Goal: Transaction & Acquisition: Purchase product/service

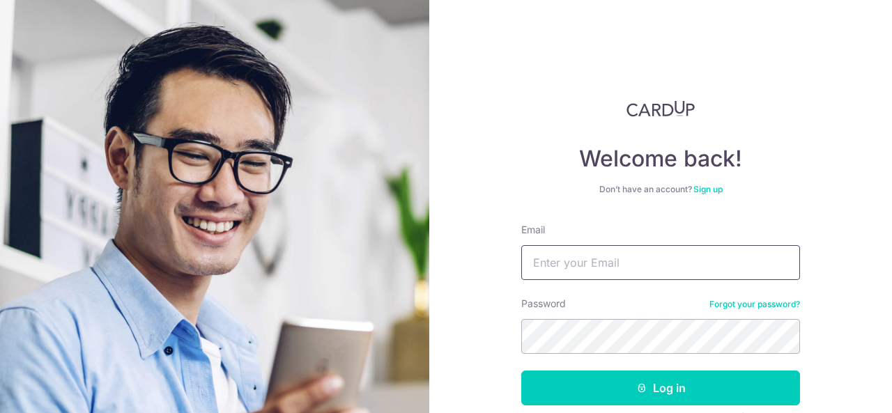
click at [604, 270] on input "Email" at bounding box center [660, 262] width 279 height 35
type input "[EMAIL_ADDRESS][DOMAIN_NAME]"
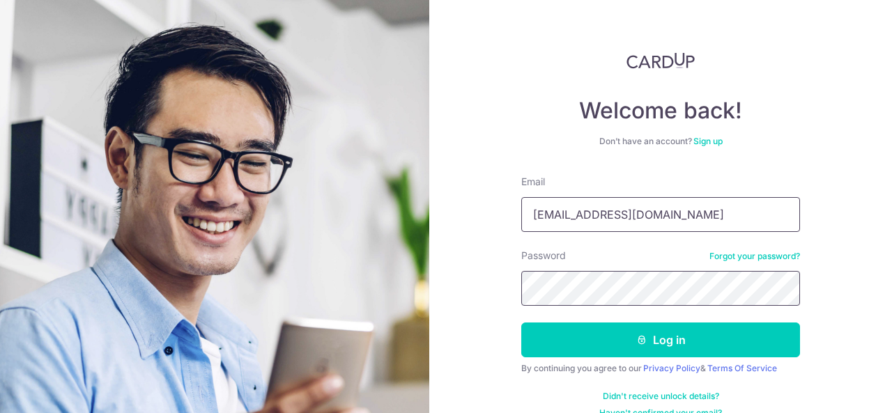
scroll to position [70, 0]
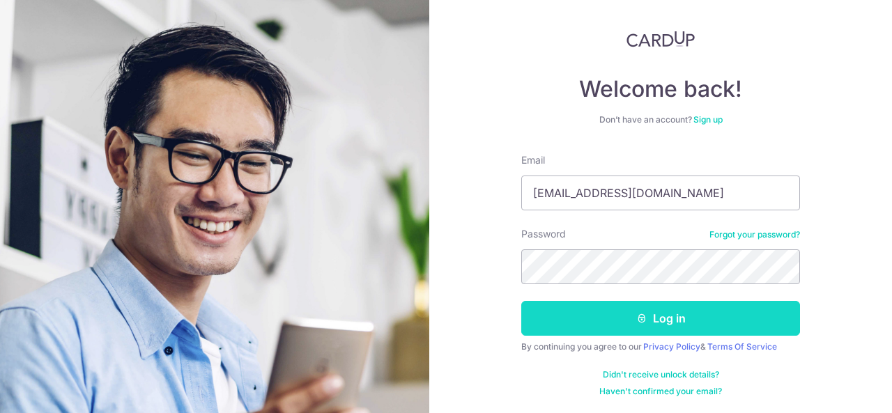
click at [619, 318] on button "Log in" at bounding box center [660, 318] width 279 height 35
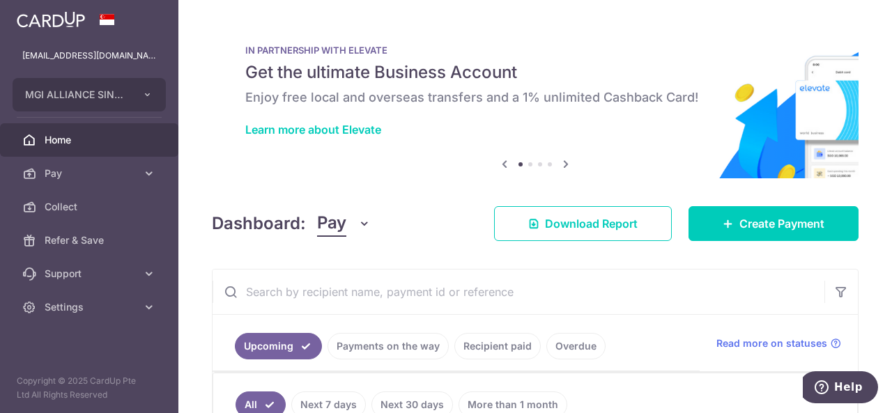
scroll to position [209, 0]
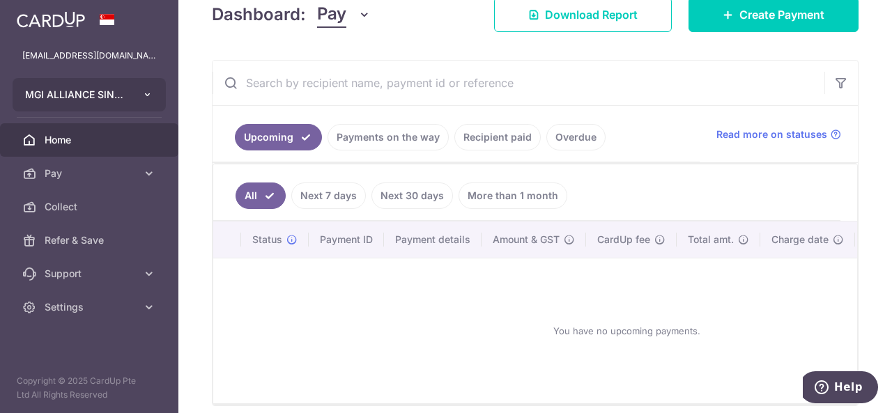
click at [137, 92] on button "MGI ALLIANCE SINGAPORE PAC MGI ALLIANCE SINGAPORE PAC" at bounding box center [89, 94] width 153 height 33
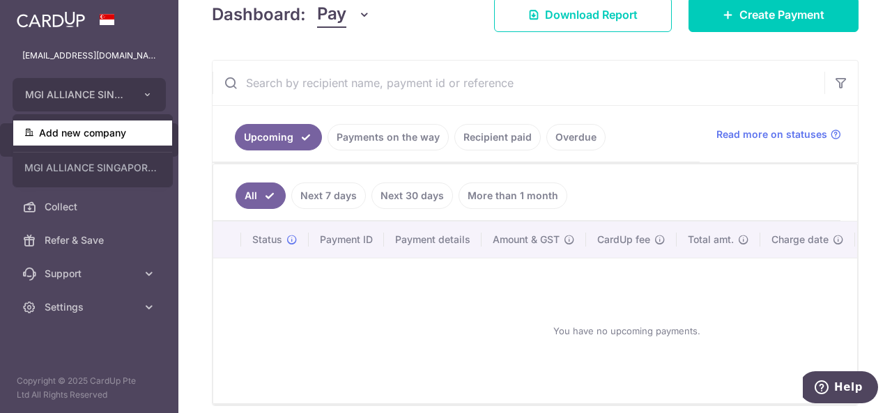
click at [68, 134] on link "Add new company" at bounding box center [92, 133] width 159 height 25
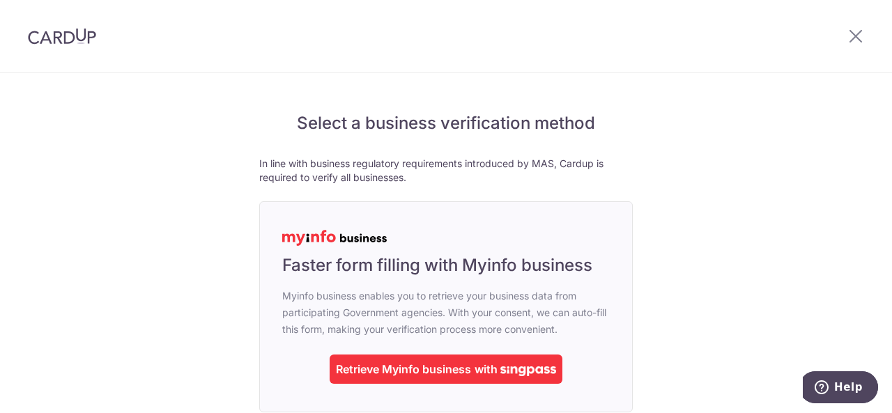
scroll to position [97, 0]
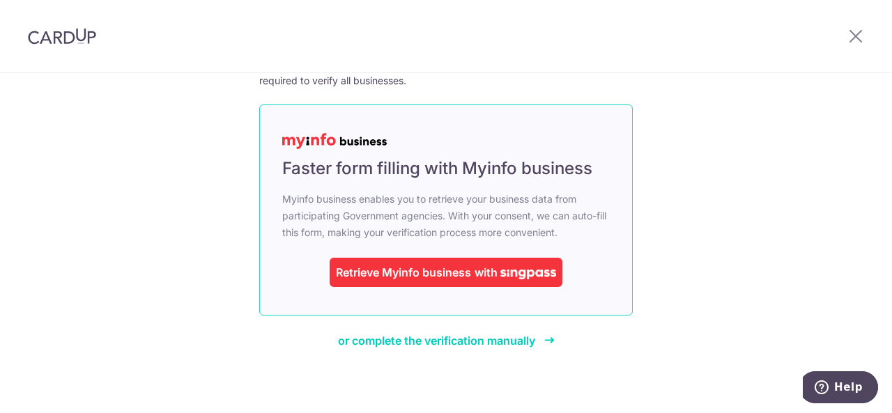
click at [415, 266] on div "Retrieve Myinfo business" at bounding box center [403, 272] width 135 height 17
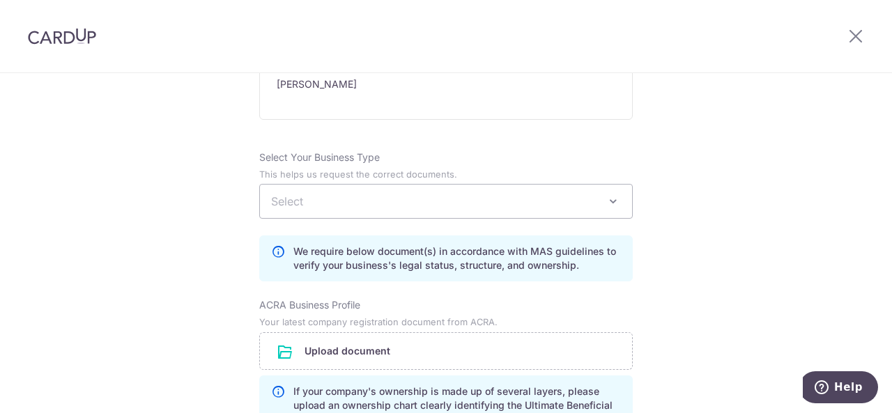
scroll to position [836, 0]
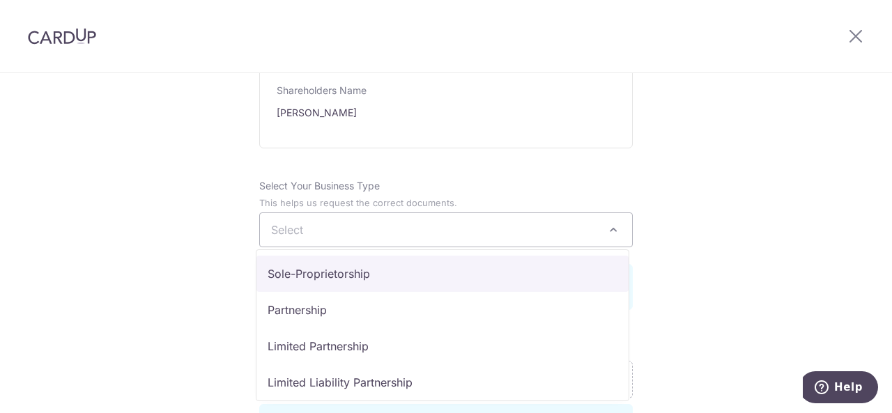
click at [380, 232] on span "Select" at bounding box center [446, 229] width 372 height 33
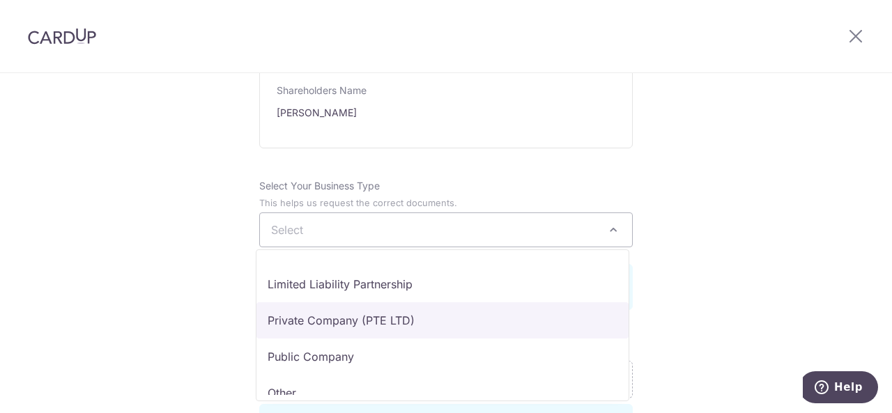
scroll to position [114, 0]
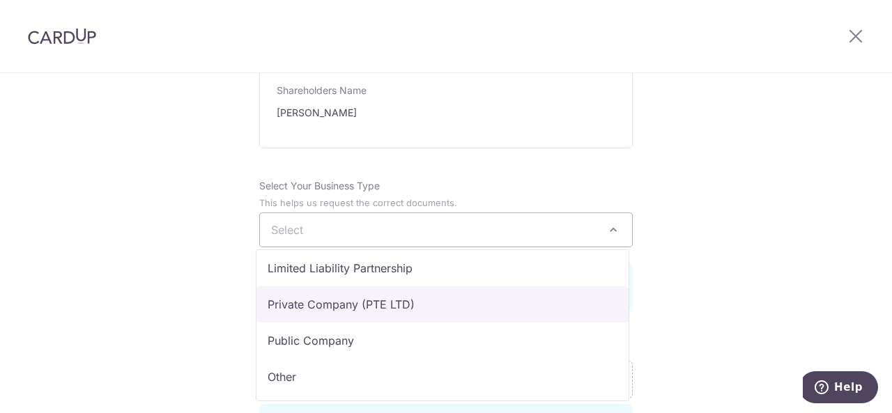
select select "Private Company (PTE LTD)"
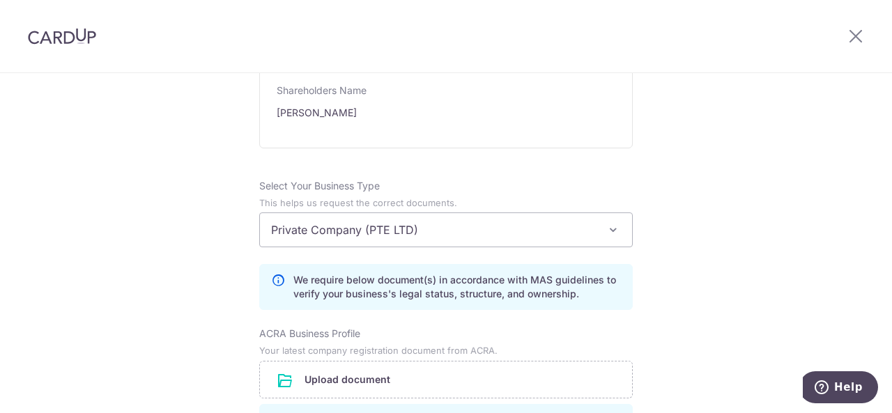
click at [150, 233] on div "Review the company details Company details View all The following details are r…" at bounding box center [446, 181] width 892 height 1888
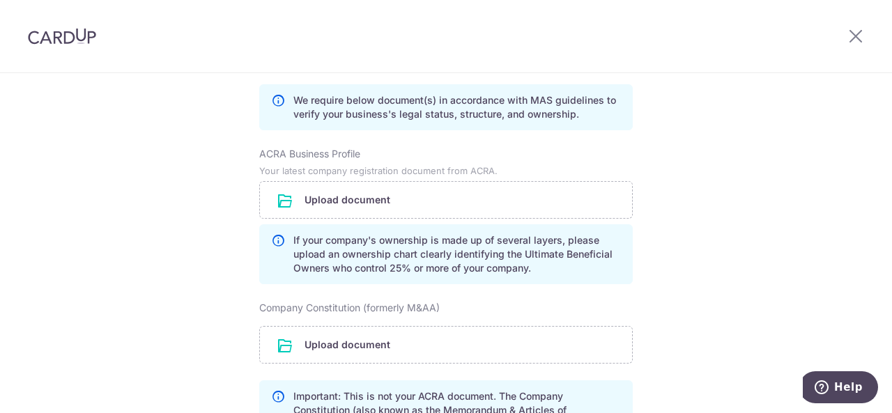
scroll to position [1045, 0]
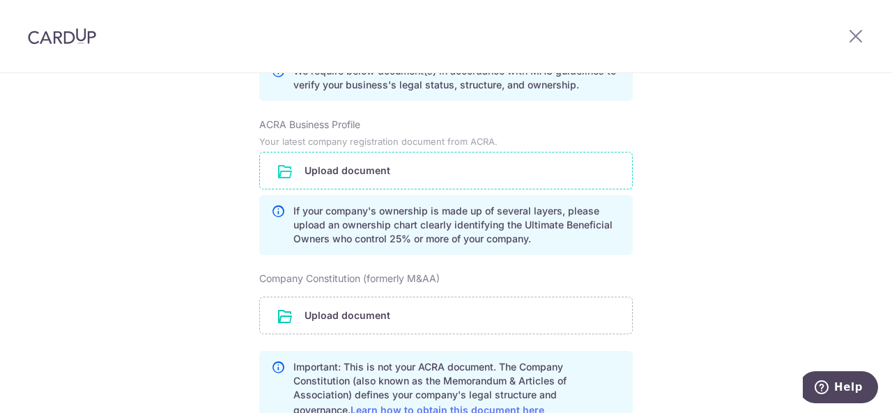
click at [327, 160] on input "file" at bounding box center [446, 171] width 372 height 36
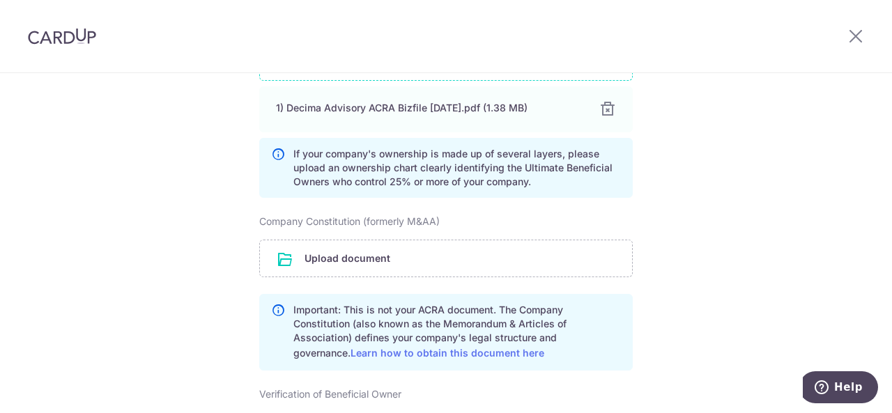
scroll to position [1184, 0]
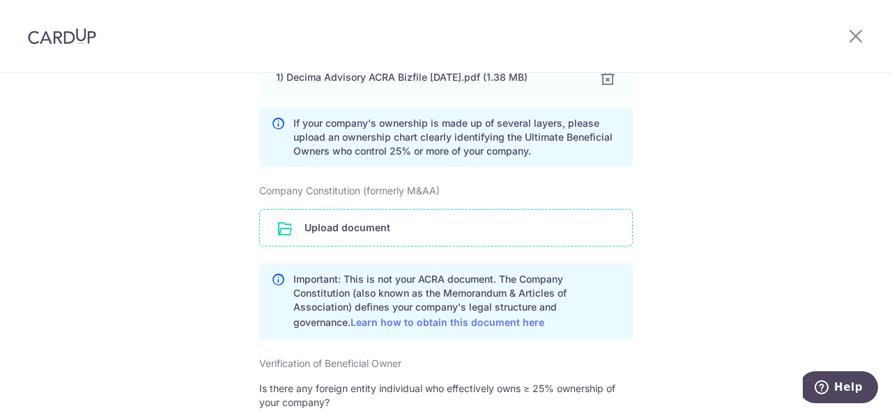
click at [352, 217] on input "file" at bounding box center [446, 228] width 372 height 36
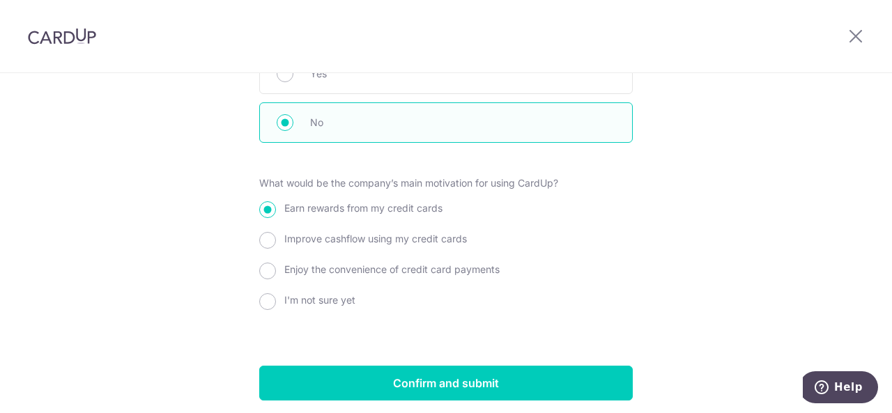
scroll to position [1646, 0]
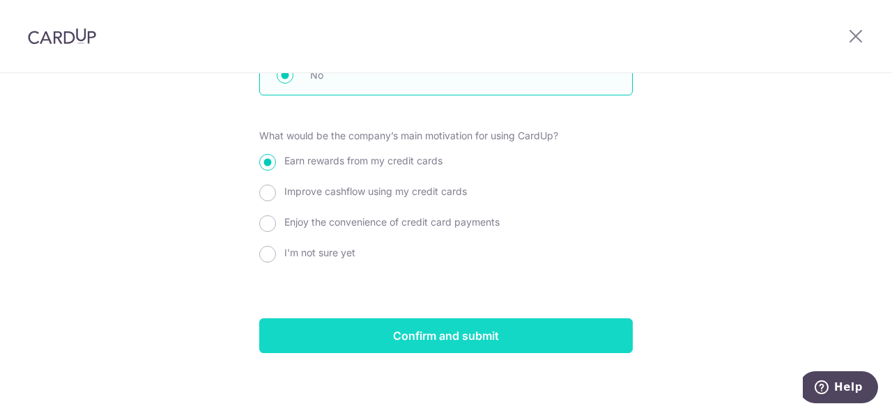
click at [430, 331] on input "Confirm and submit" at bounding box center [445, 335] width 373 height 35
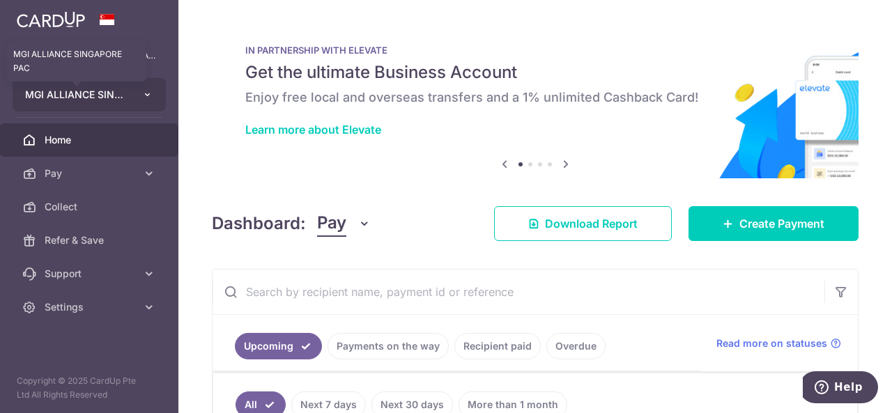
click at [94, 100] on span "MGI ALLIANCE SINGAPORE PAC" at bounding box center [76, 95] width 103 height 14
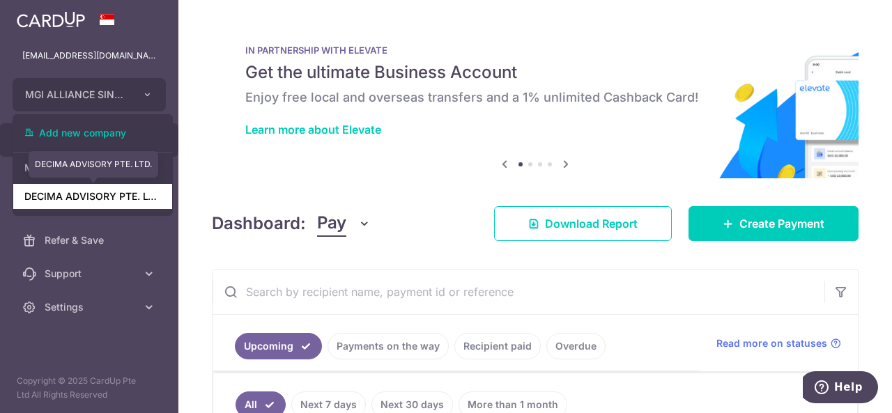
click at [85, 201] on link "DECIMA ADVISORY PTE. LTD." at bounding box center [92, 196] width 159 height 25
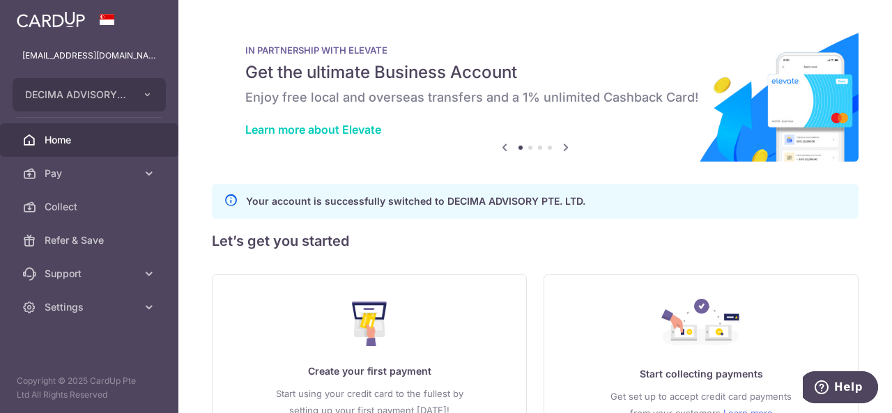
click at [206, 155] on div "× Pause Schedule Pause all future payments in this series Pause just this one p…" at bounding box center [534, 206] width 713 height 413
click at [65, 170] on span "Pay" at bounding box center [91, 173] width 92 height 14
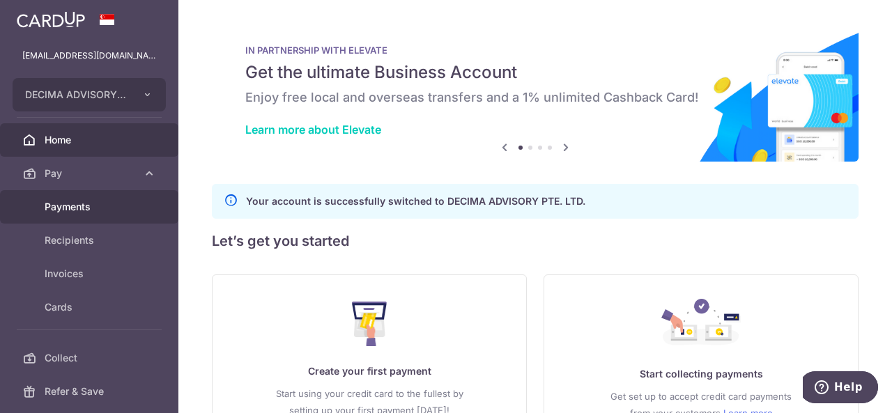
click at [68, 213] on span "Payments" at bounding box center [91, 207] width 92 height 14
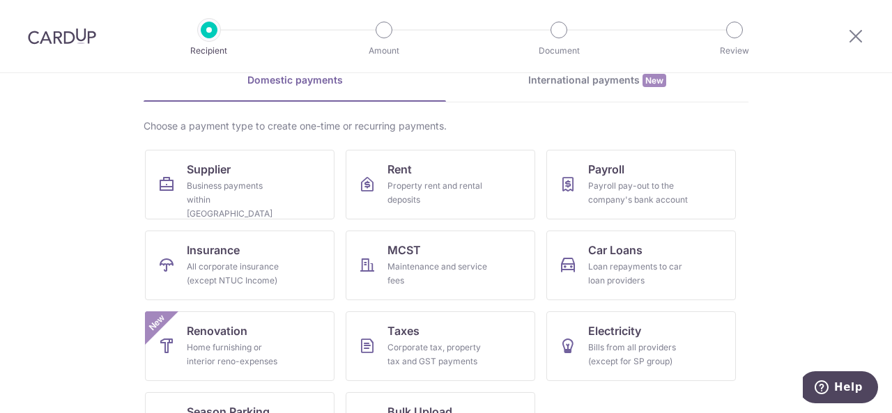
scroll to position [128, 0]
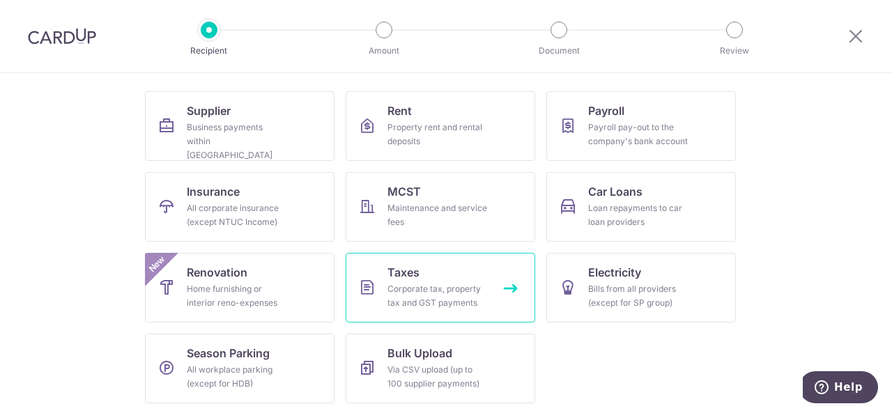
click at [410, 288] on div "Corporate tax, property tax and GST payments" at bounding box center [437, 296] width 100 height 28
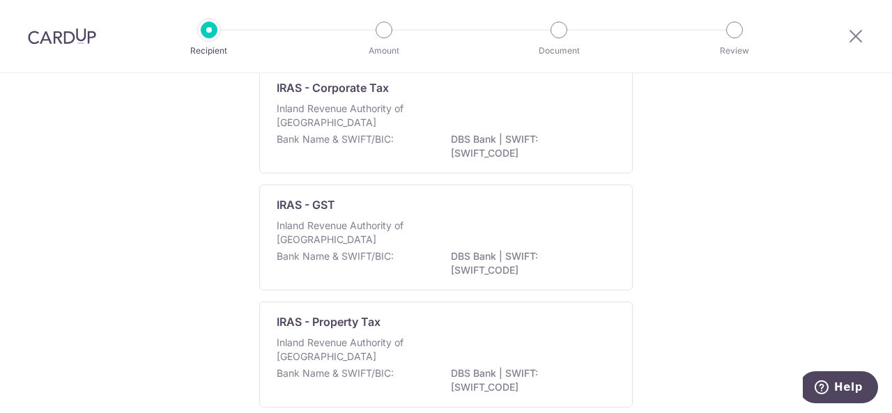
scroll to position [53, 0]
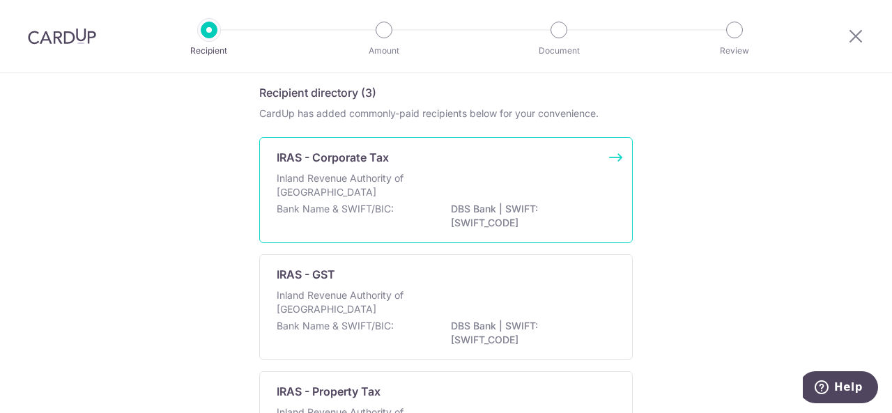
click at [333, 187] on p "Inland Revenue Authority of [GEOGRAPHIC_DATA]" at bounding box center [351, 185] width 148 height 28
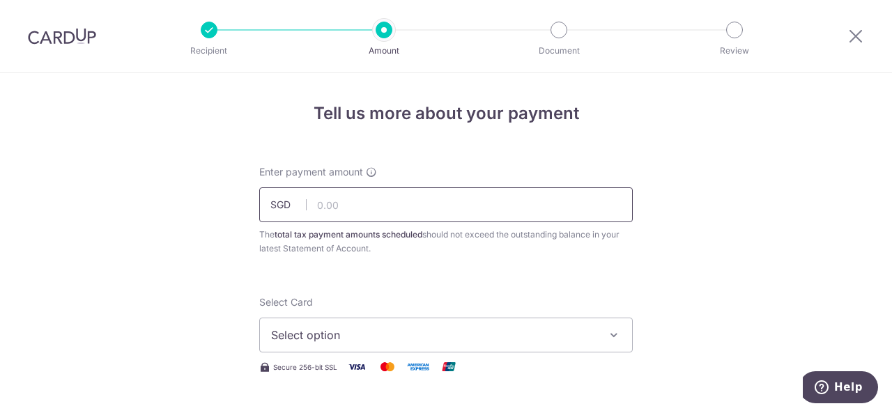
click at [328, 210] on input "text" at bounding box center [445, 204] width 373 height 35
type input "9,350.00"
click at [353, 341] on span "Select option" at bounding box center [433, 335] width 325 height 17
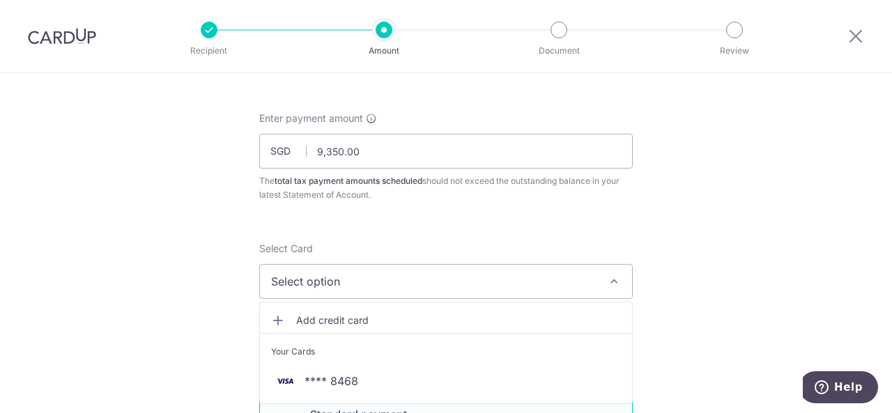
scroll to position [139, 0]
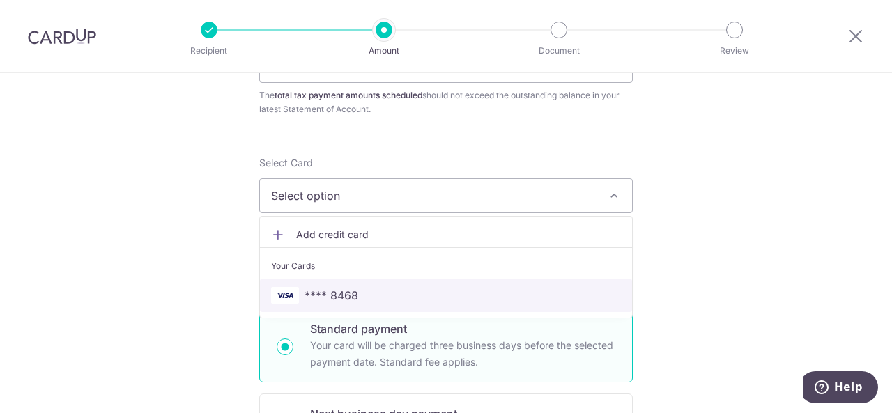
click at [332, 295] on span "**** 8468" at bounding box center [331, 295] width 54 height 17
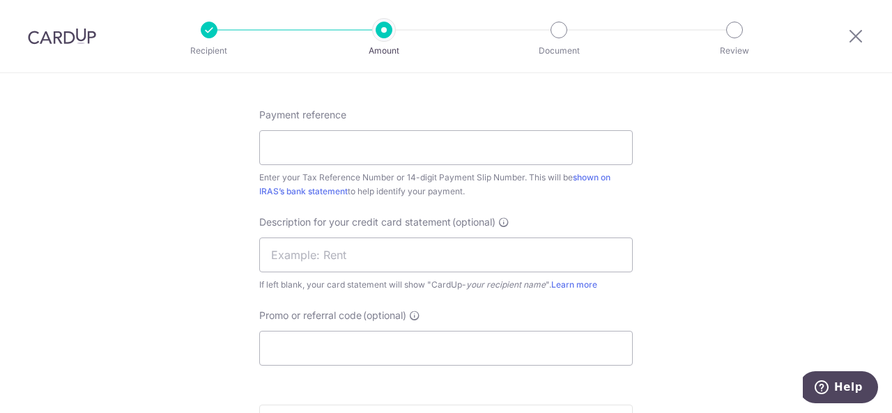
scroll to position [836, 0]
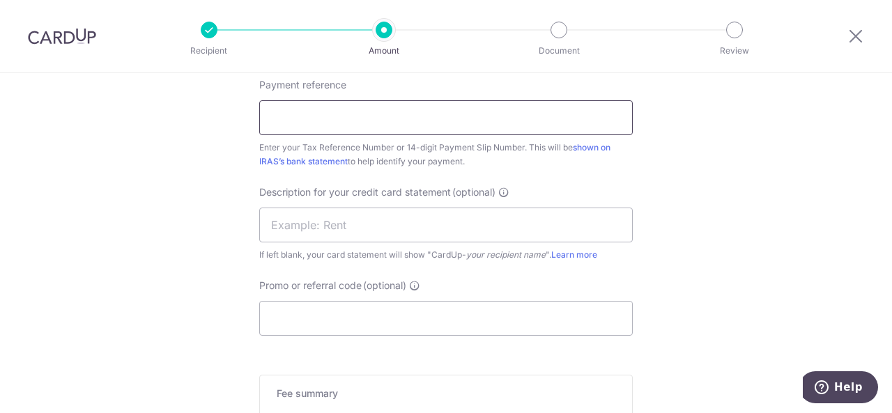
click at [317, 112] on input "Payment reference" at bounding box center [445, 117] width 373 height 35
paste input "15811955284096"
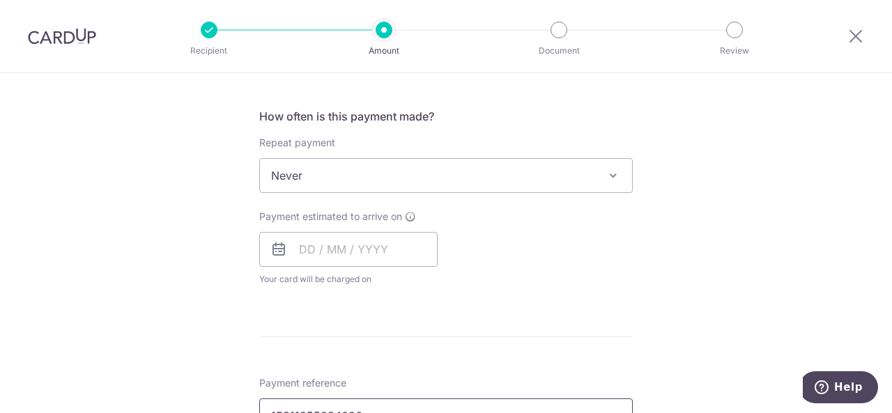
scroll to position [557, 0]
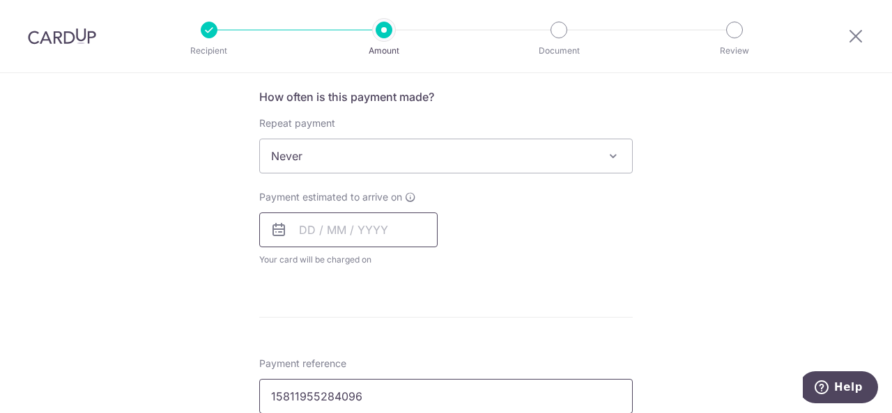
type input "15811955284096"
click at [316, 226] on input "text" at bounding box center [348, 229] width 178 height 35
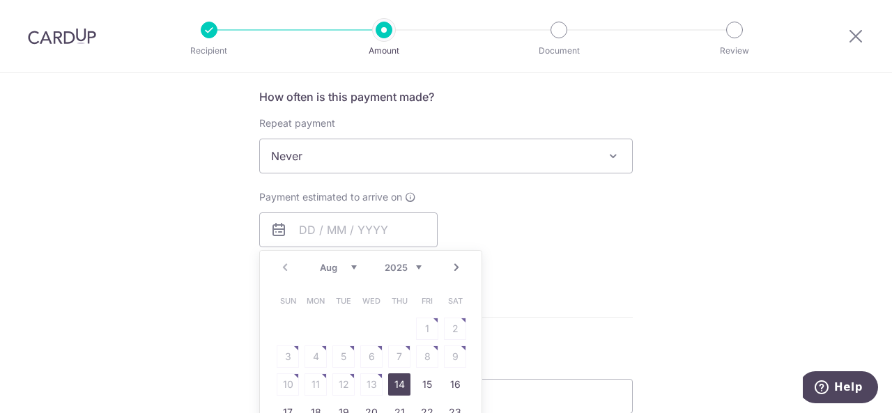
click at [397, 385] on link "14" at bounding box center [399, 384] width 22 height 22
type input "[DATE]"
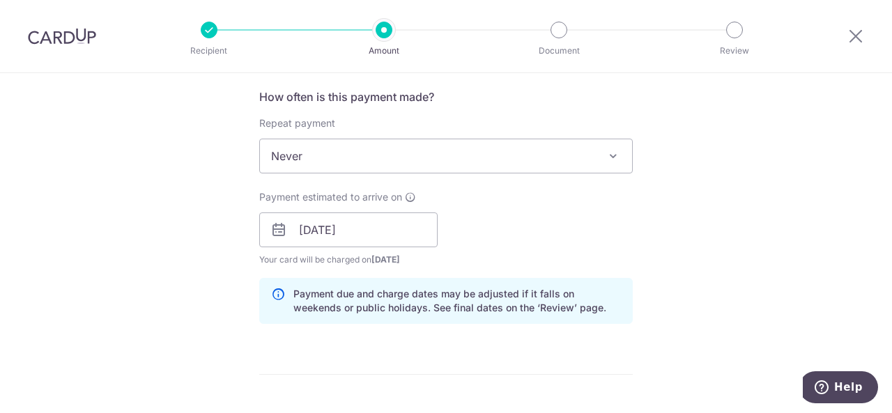
click at [517, 217] on div "Payment estimated to arrive on 14/08/2025 Prev Next Jan Feb Mar Apr May Jun Jul…" at bounding box center [446, 228] width 390 height 77
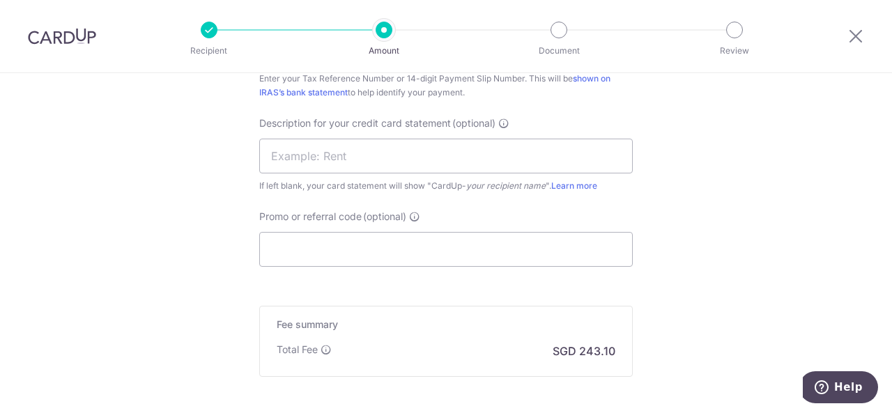
scroll to position [975, 0]
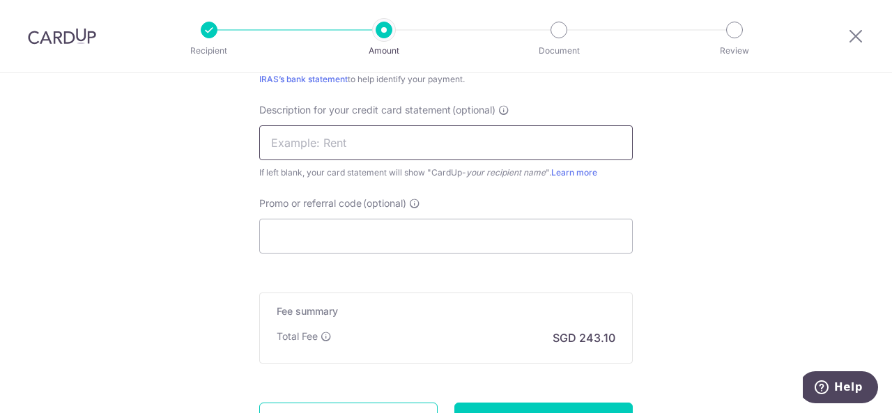
click at [329, 146] on input "text" at bounding box center [445, 142] width 373 height 35
type input "Deci Corptax"
click at [301, 237] on input "Promo or referral code (optional)" at bounding box center [445, 236] width 373 height 35
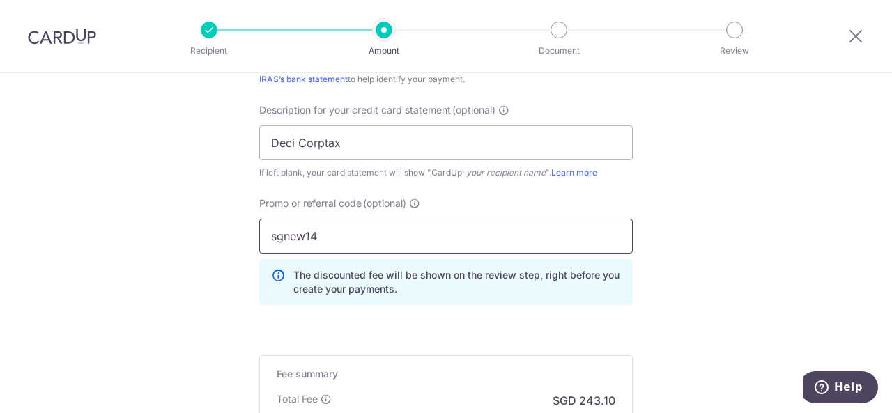
type input "sgnew14"
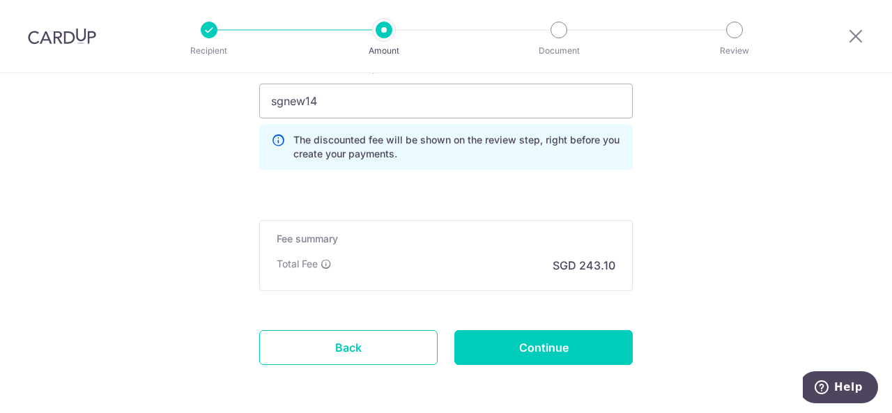
scroll to position [1114, 0]
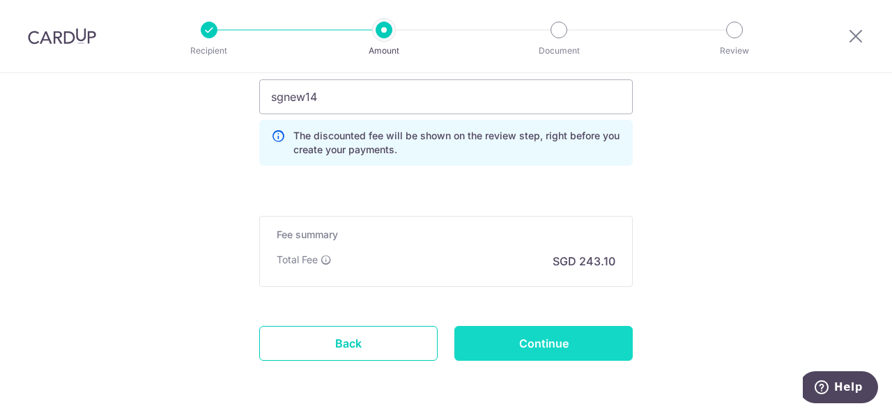
click at [526, 339] on input "Continue" at bounding box center [543, 343] width 178 height 35
type input "Create Schedule"
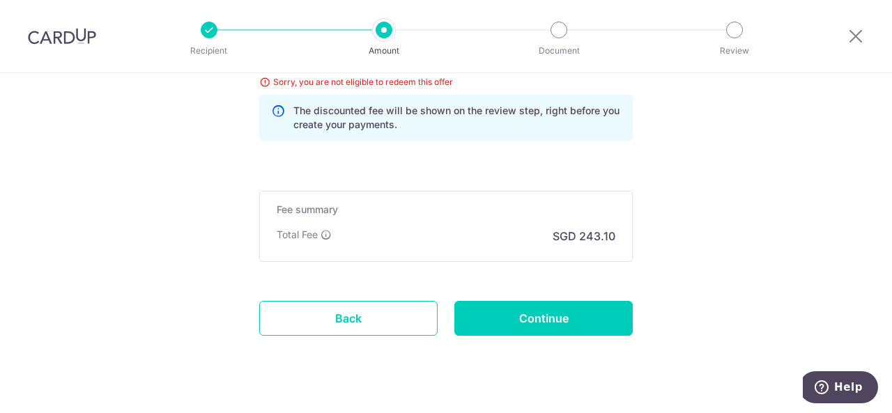
scroll to position [950, 0]
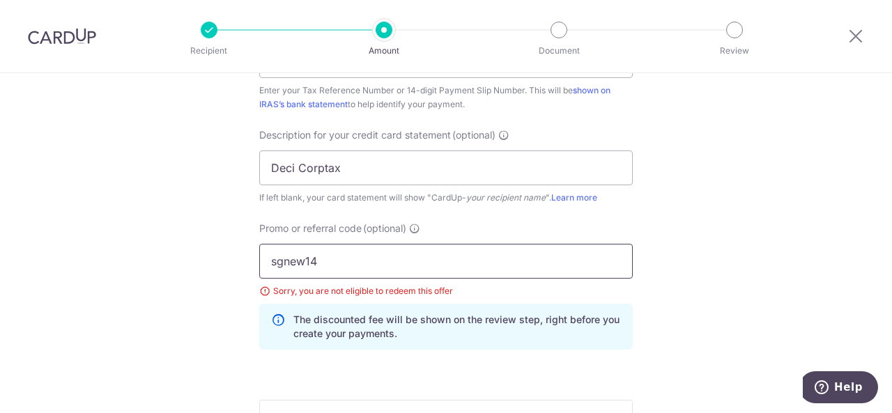
drag, startPoint x: 337, startPoint y: 258, endPoint x: 203, endPoint y: 250, distance: 134.0
type input "vtax25one"
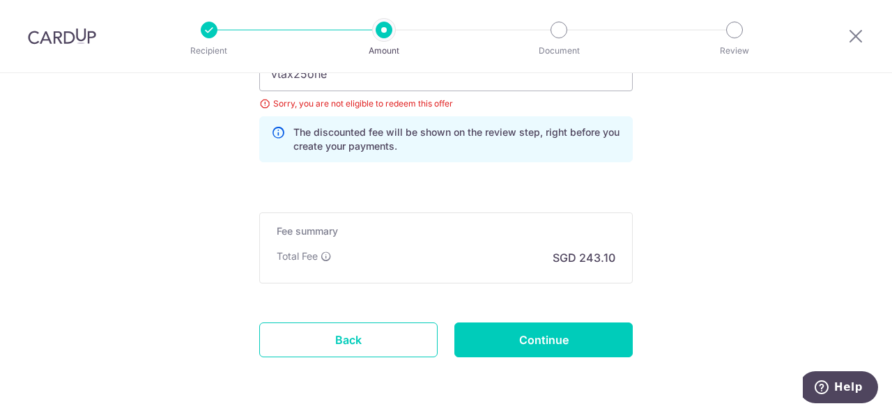
scroll to position [1159, 0]
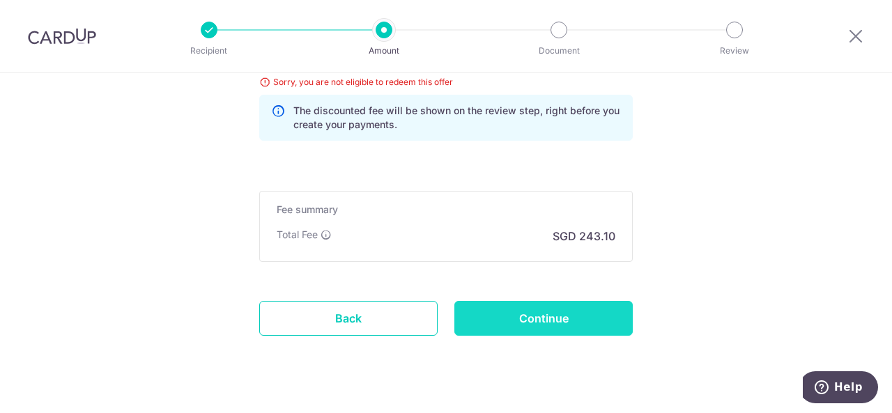
click at [526, 313] on input "Continue" at bounding box center [543, 318] width 178 height 35
type input "Update Schedule"
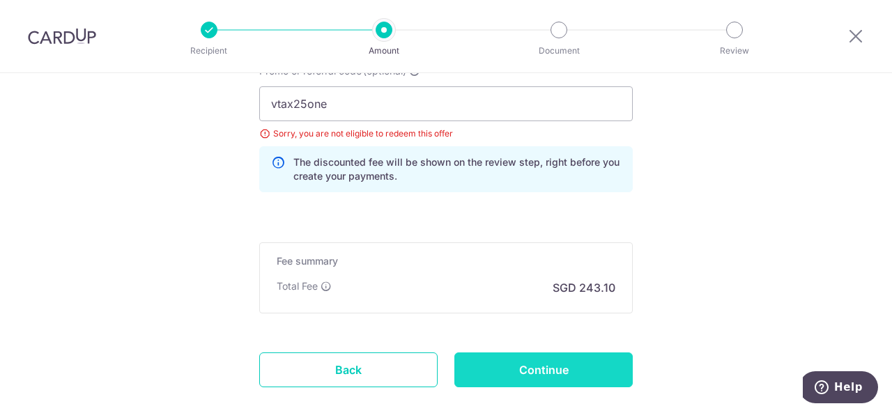
scroll to position [1020, 0]
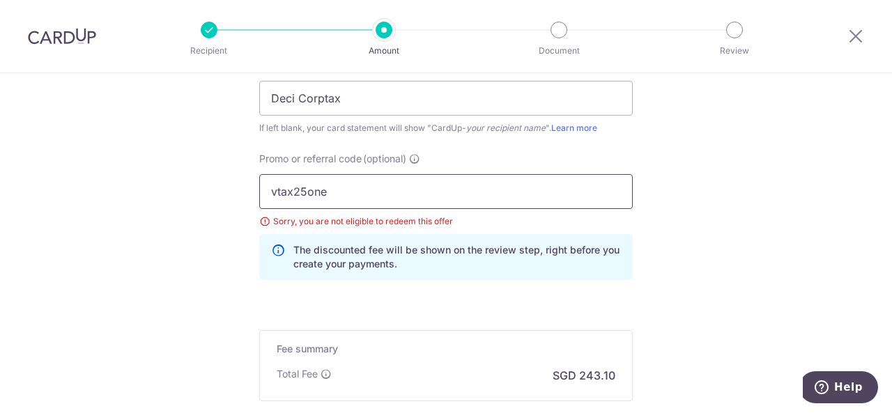
drag, startPoint x: 343, startPoint y: 189, endPoint x: 173, endPoint y: 188, distance: 170.0
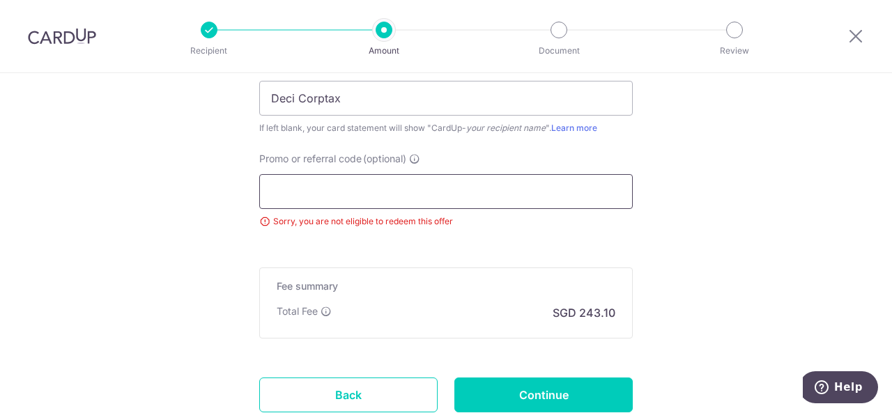
scroll to position [1120, 0]
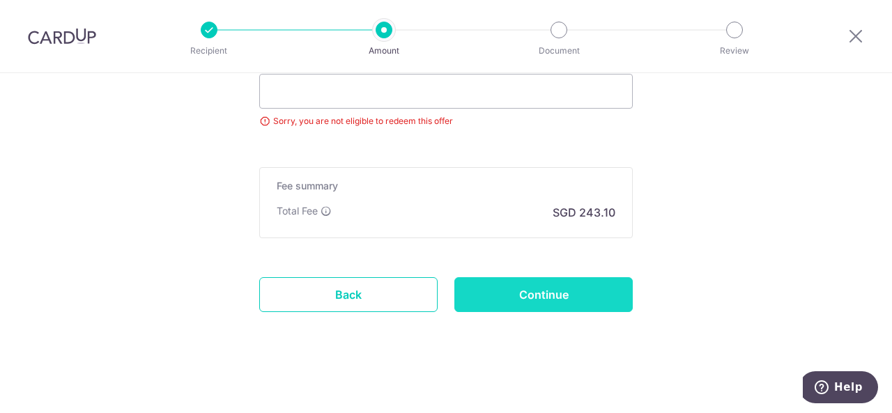
click at [531, 296] on input "Continue" at bounding box center [543, 294] width 178 height 35
type input "Update Schedule"
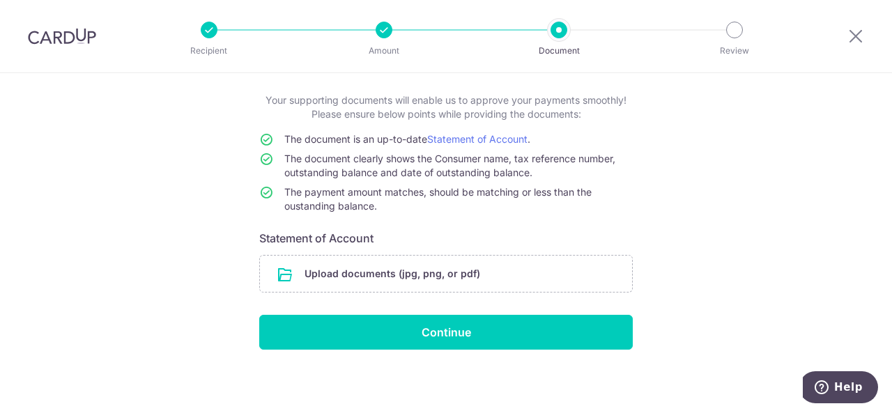
scroll to position [72, 0]
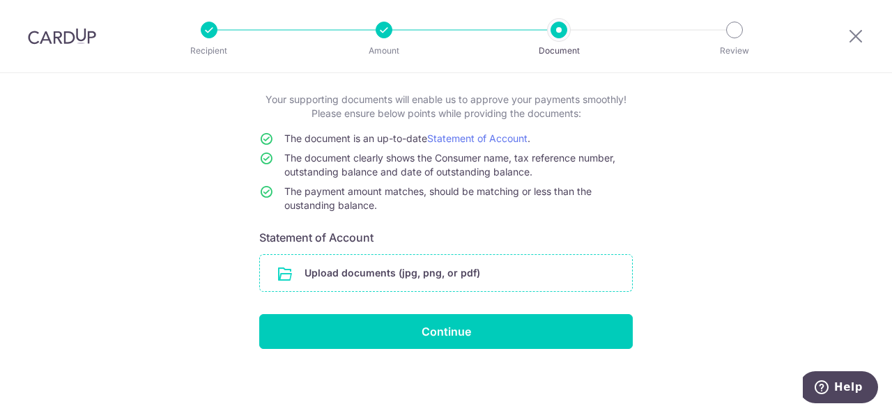
click at [373, 270] on input "file" at bounding box center [446, 273] width 372 height 36
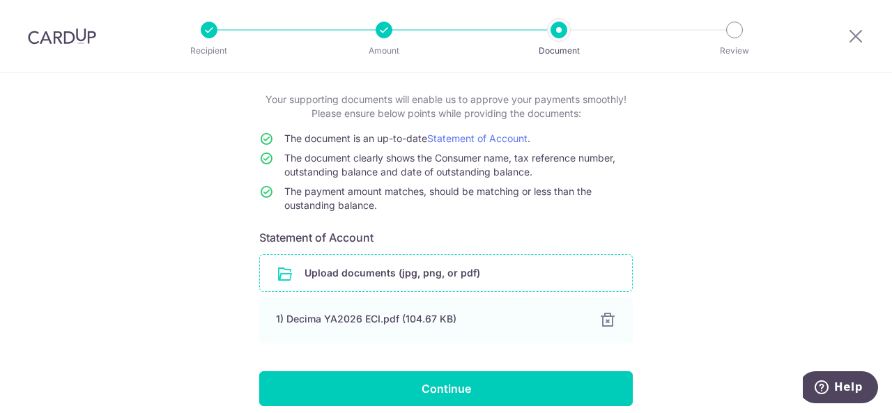
click at [713, 301] on div "Help us verify your payment Your supporting documents will enable us to approve…" at bounding box center [446, 236] width 892 height 471
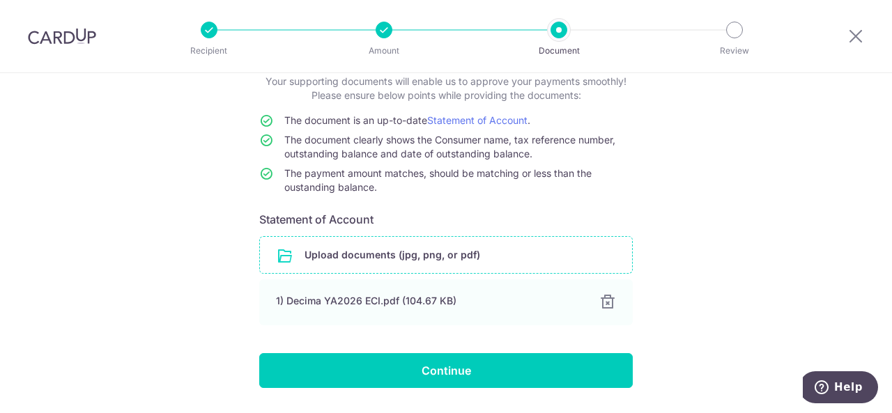
scroll to position [130, 0]
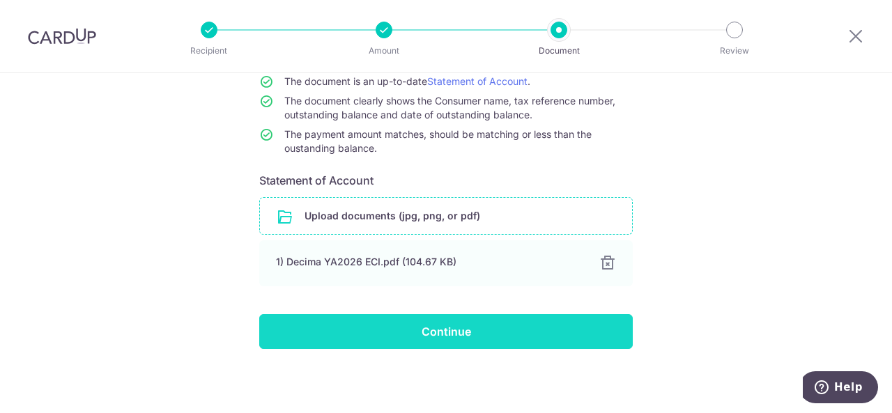
click at [405, 334] on input "Continue" at bounding box center [445, 331] width 373 height 35
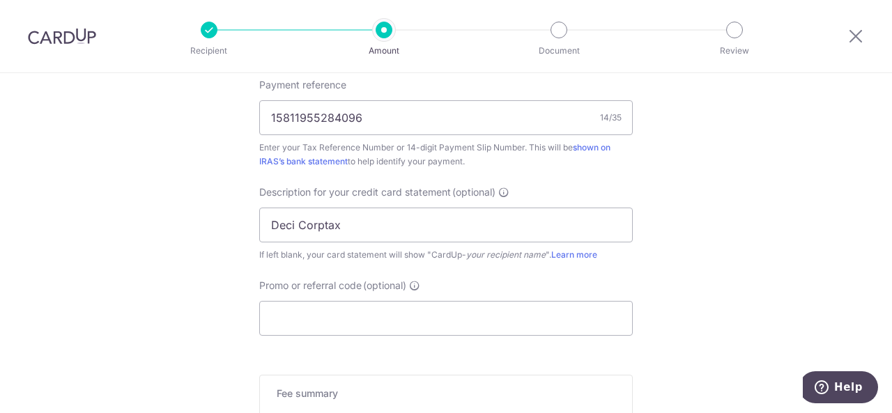
scroll to position [892, 0]
click at [320, 326] on input "Promo or referral code (optional)" at bounding box center [445, 319] width 373 height 35
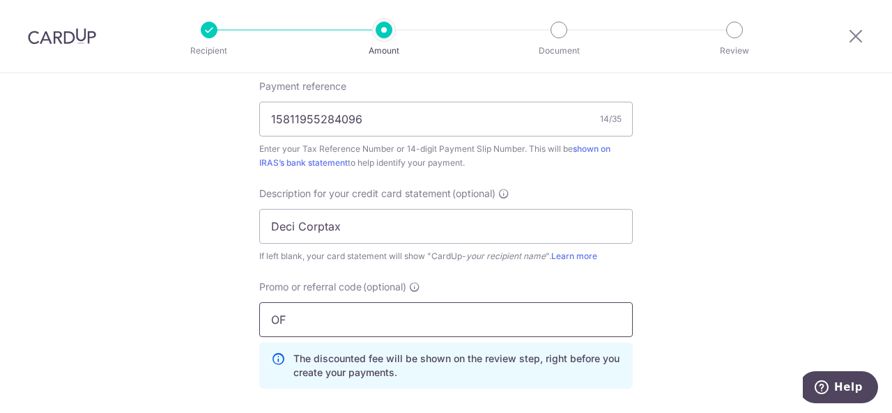
type input "O"
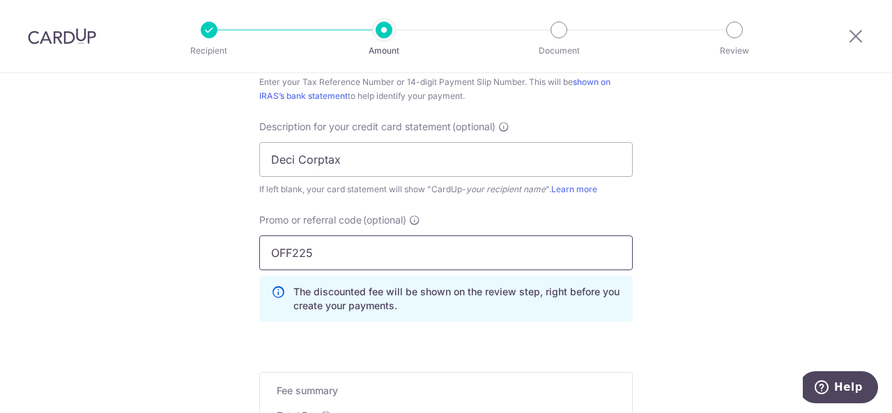
scroll to position [1101, 0]
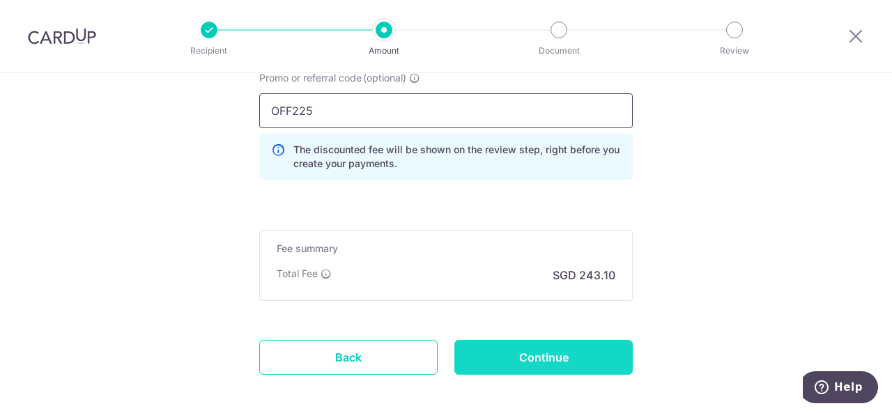
type input "OFF225"
click at [511, 359] on input "Continue" at bounding box center [543, 357] width 178 height 35
type input "Update Schedule"
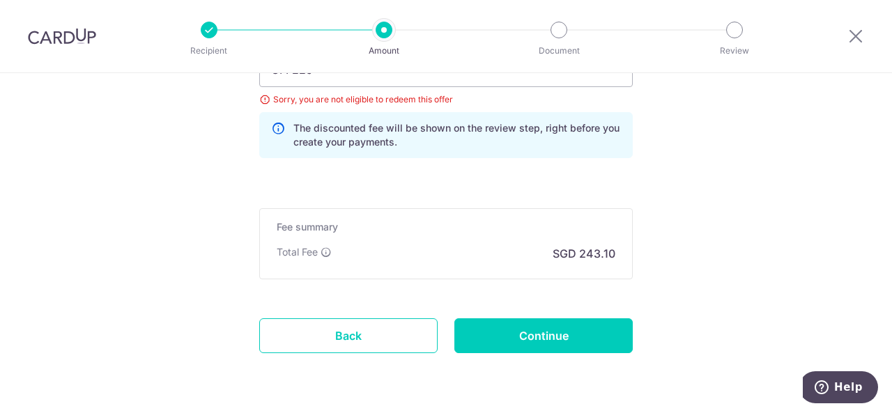
scroll to position [1182, 0]
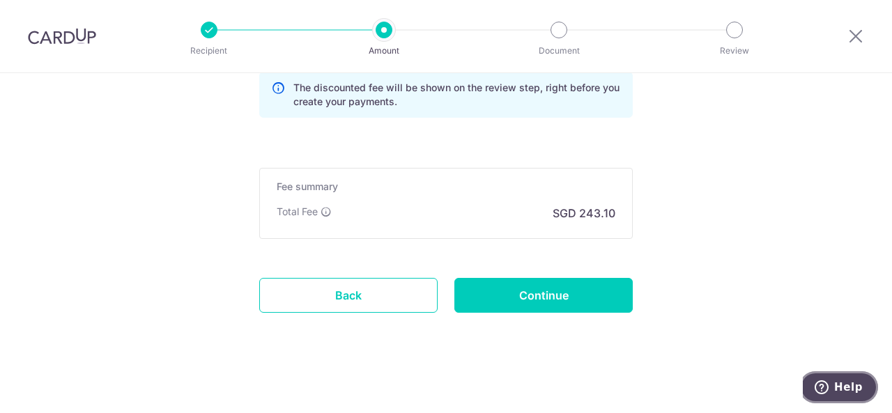
click at [845, 388] on span "Help" at bounding box center [848, 387] width 29 height 13
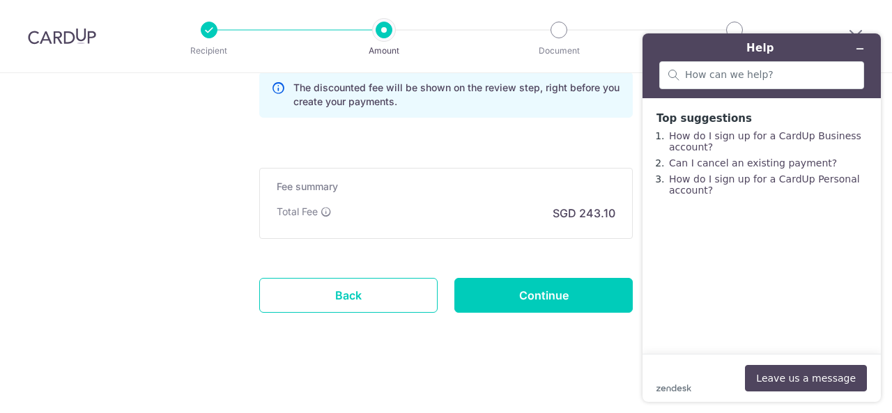
drag, startPoint x: 320, startPoint y: 283, endPoint x: 499, endPoint y: 79, distance: 271.5
click at [320, 283] on link "Back" at bounding box center [348, 295] width 178 height 35
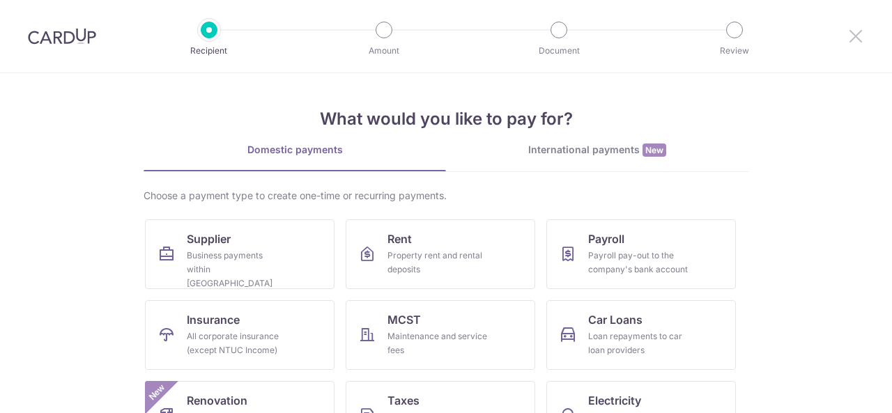
click at [853, 33] on icon at bounding box center [855, 35] width 17 height 17
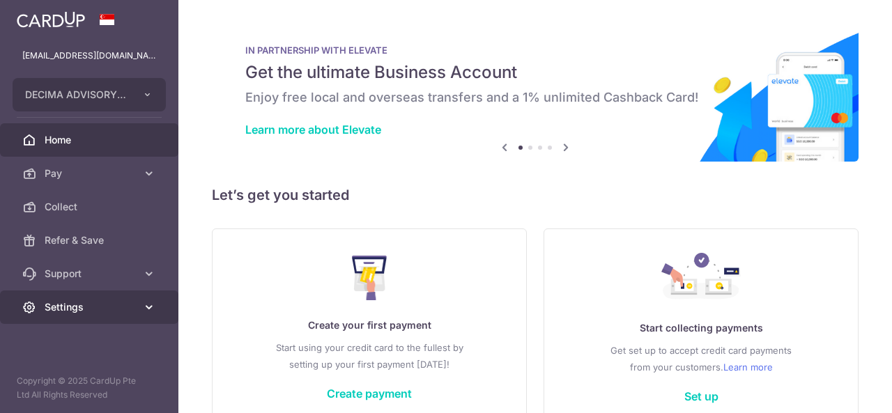
click at [65, 302] on span "Settings" at bounding box center [91, 307] width 92 height 14
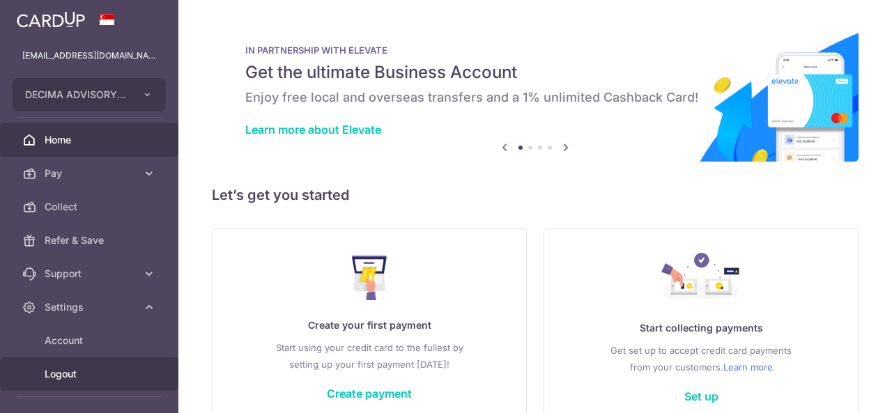
click at [64, 375] on span "Logout" at bounding box center [91, 374] width 92 height 14
